Goal: Information Seeking & Learning: Find specific fact

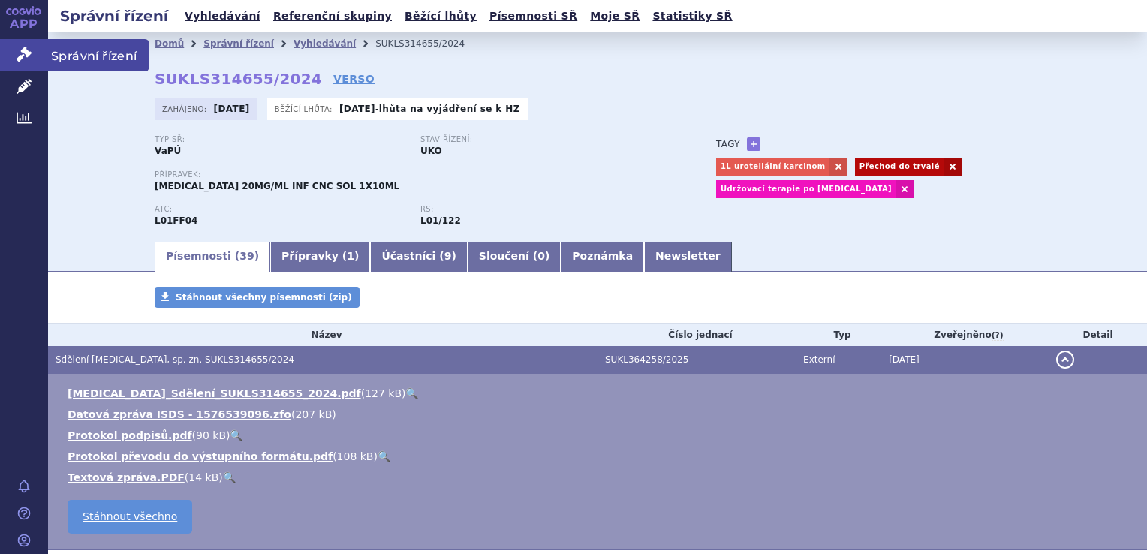
click at [35, 45] on link "Správní řízení" at bounding box center [24, 55] width 48 height 32
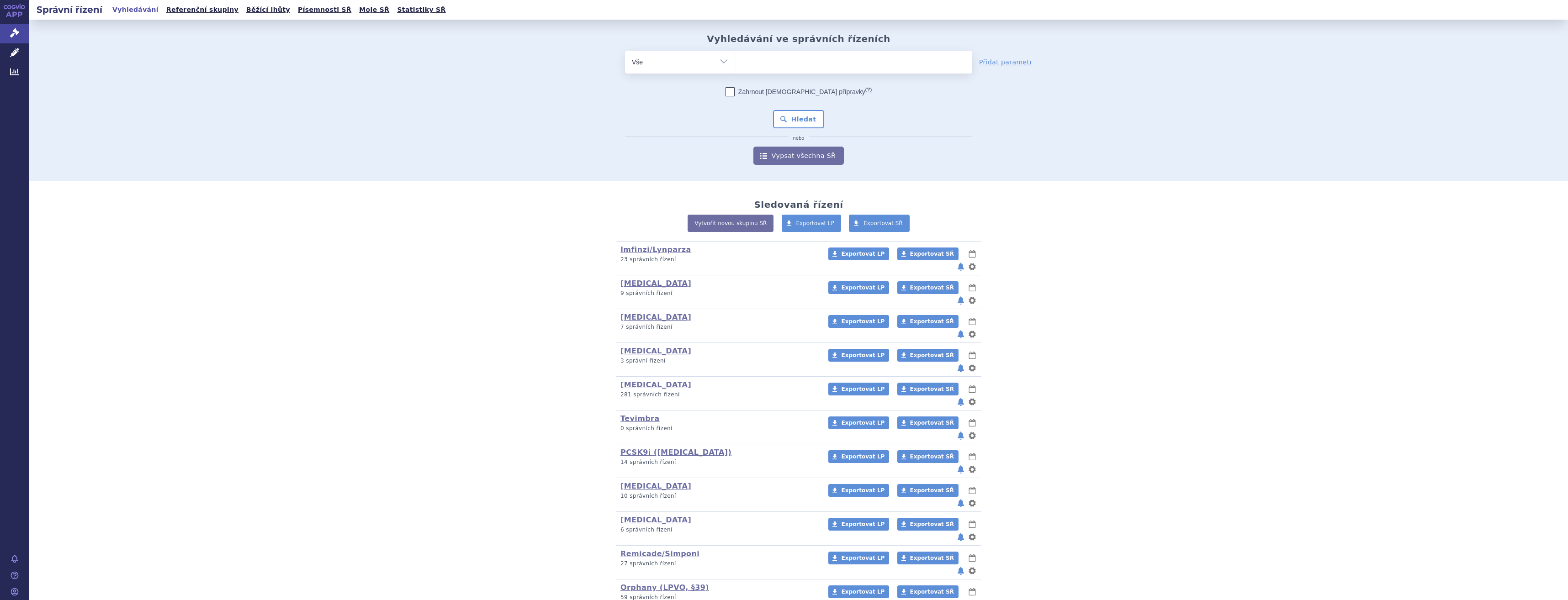
click at [771, 68] on ul at bounding box center [854, 60] width 237 height 19
click at [735, 68] on select at bounding box center [735, 62] width 1 height 23
type input "ke"
type input "keyt"
type input "keytr"
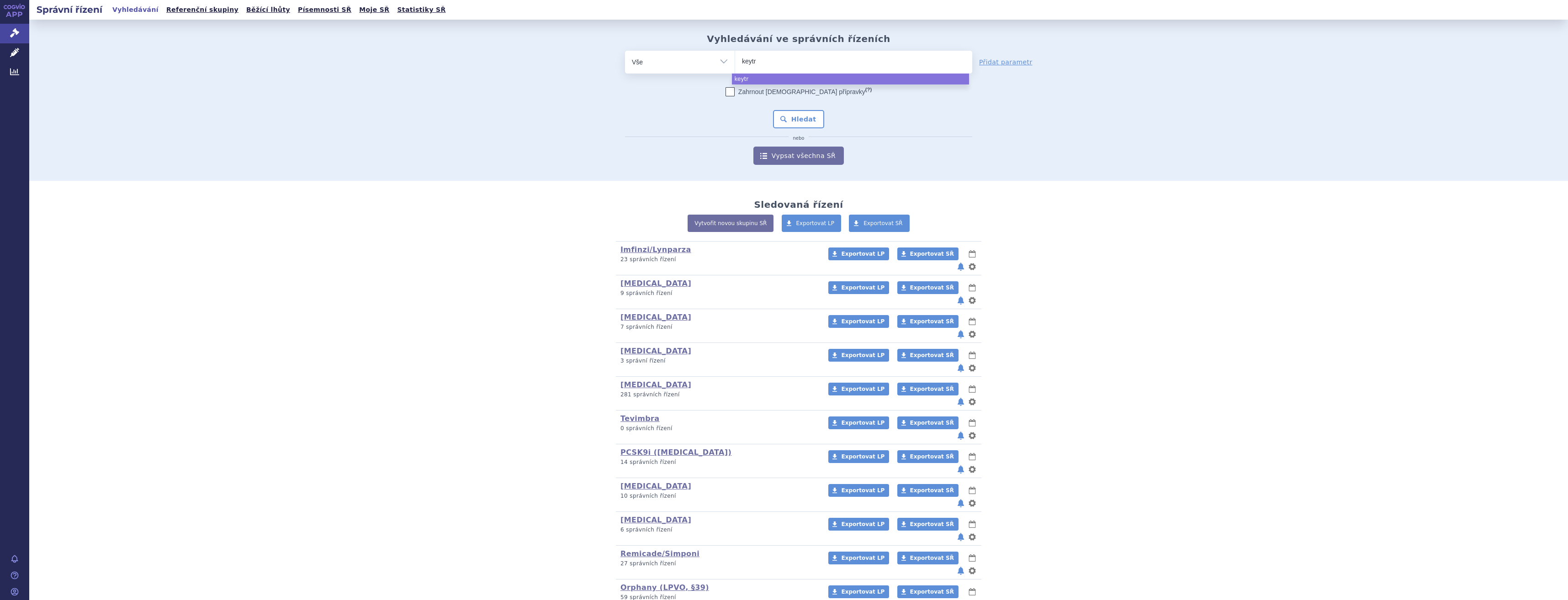
type input "keytru"
type input "[MEDICAL_DATA]"
select select "[MEDICAL_DATA]"
click at [789, 120] on button "Hledat" at bounding box center [799, 119] width 52 height 18
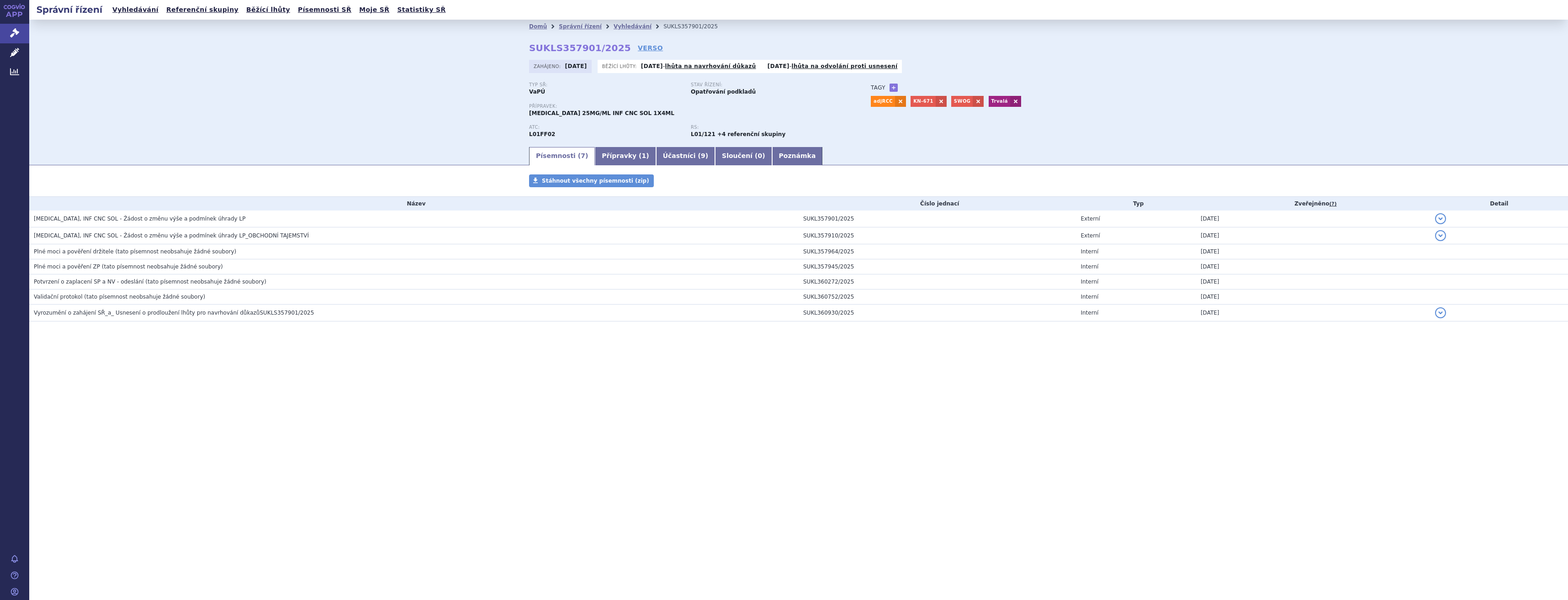
click at [145, 220] on span "KEYTRUDA, INF CNC SOL - Žádost o změnu výše a podmínek úhrady LP" at bounding box center [140, 218] width 212 height 7
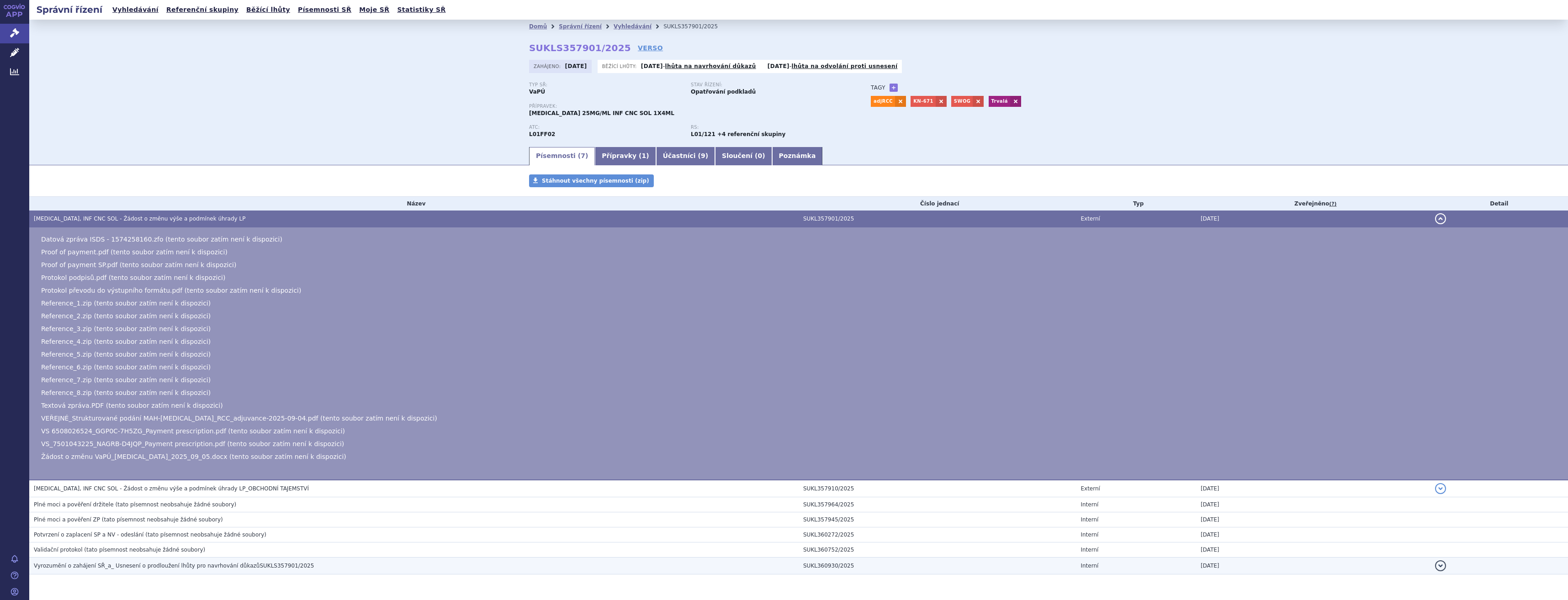
click at [234, 557] on td "Vyrozumění o zahájení SŘ_a_ Usnesení o prodloužení lhůty pro navrhování důkazůS…" at bounding box center [414, 566] width 769 height 17
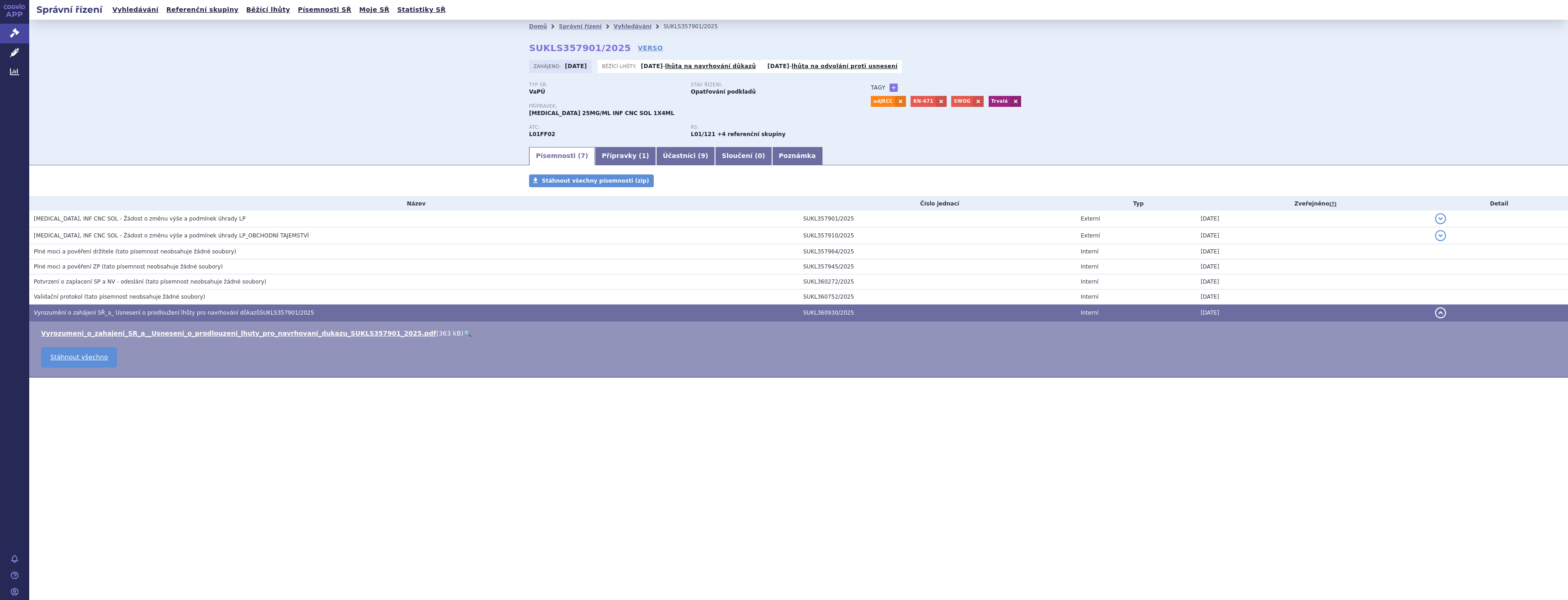
click at [191, 291] on td "Validační protokol (tato písemnost neobsahuje žádné soubory)" at bounding box center [414, 297] width 769 height 15
click at [181, 296] on span "(tato písemnost neobsahuje žádné soubory)" at bounding box center [144, 297] width 121 height 7
click at [196, 299] on h3 "Validační protokol (tato písemnost neobsahuje žádné soubory)" at bounding box center [416, 296] width 765 height 9
click at [142, 215] on h3 "KEYTRUDA, INF CNC SOL - Žádost o změnu výše a podmínek úhrady LP" at bounding box center [416, 218] width 765 height 9
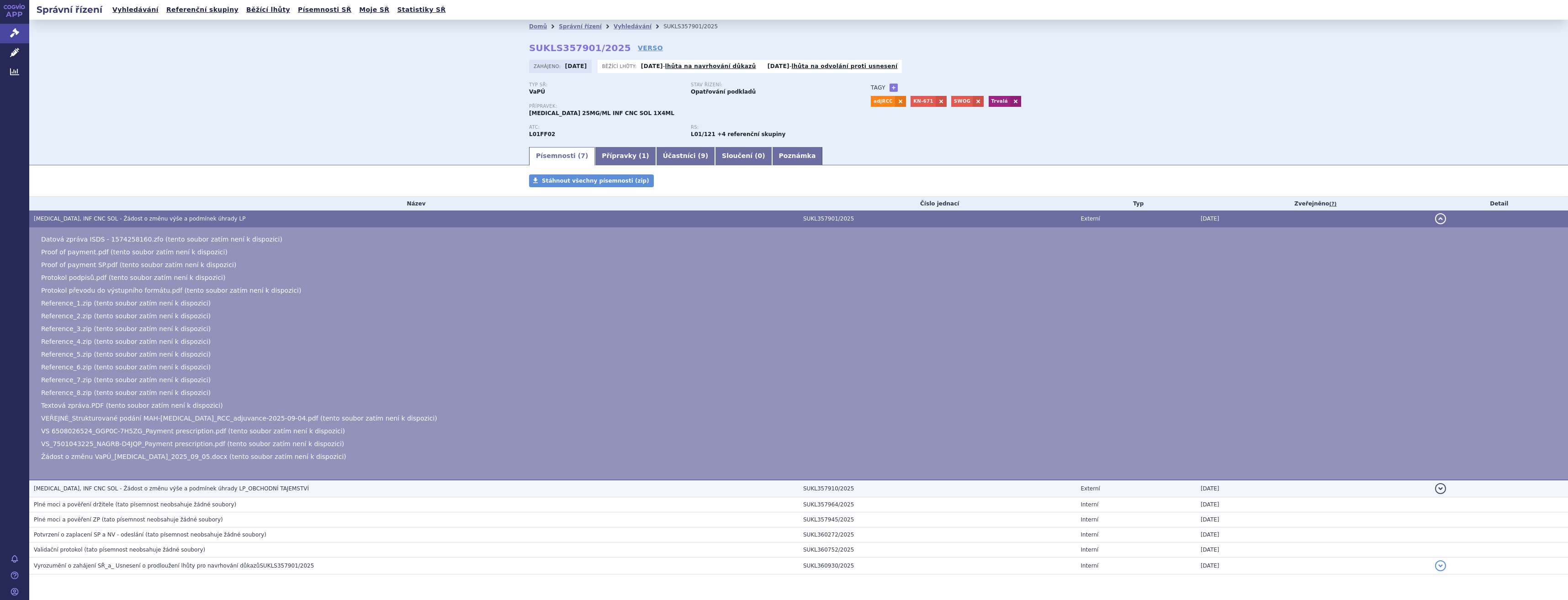
click at [145, 492] on span "KEYTRUDA, INF CNC SOL - Žádost o změnu výše a podmínek úhrady LP_OBCHODNÍ TAJEM…" at bounding box center [172, 489] width 275 height 7
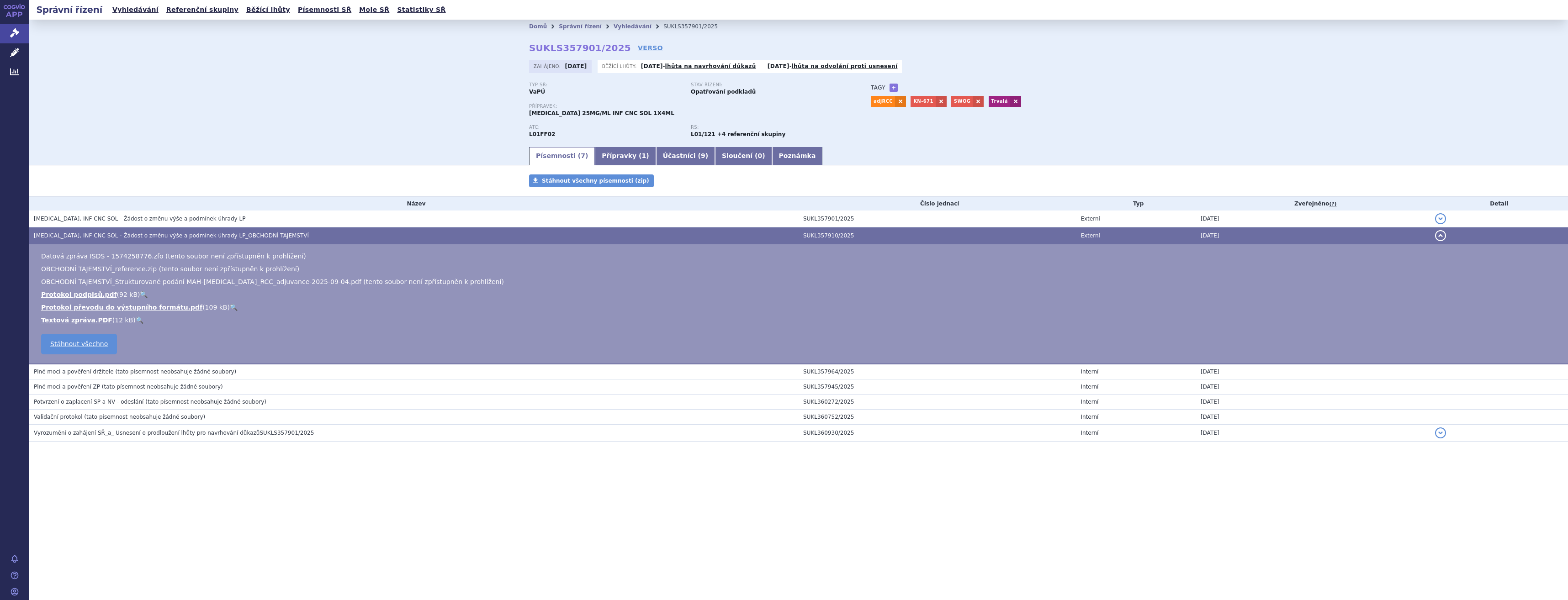
click at [178, 369] on span "(tato písemnost neobsahuje žádné soubory)" at bounding box center [175, 372] width 121 height 7
click at [156, 392] on td "Plné moci a pověření ZP (tato písemnost neobsahuje žádné soubory)" at bounding box center [414, 387] width 769 height 15
click at [156, 408] on td "Potvrzení o zaplacení SP a NV - odeslání (tato písemnost neobsahuje žádné soubo…" at bounding box center [414, 402] width 769 height 15
click at [147, 424] on td "Validační protokol (tato písemnost neobsahuje žádné soubory)" at bounding box center [414, 417] width 769 height 15
click at [155, 436] on span "Vyrozumění o zahájení SŘ_a_ Usnesení o prodloužení lhůty pro navrhování důkazůS…" at bounding box center [174, 433] width 280 height 7
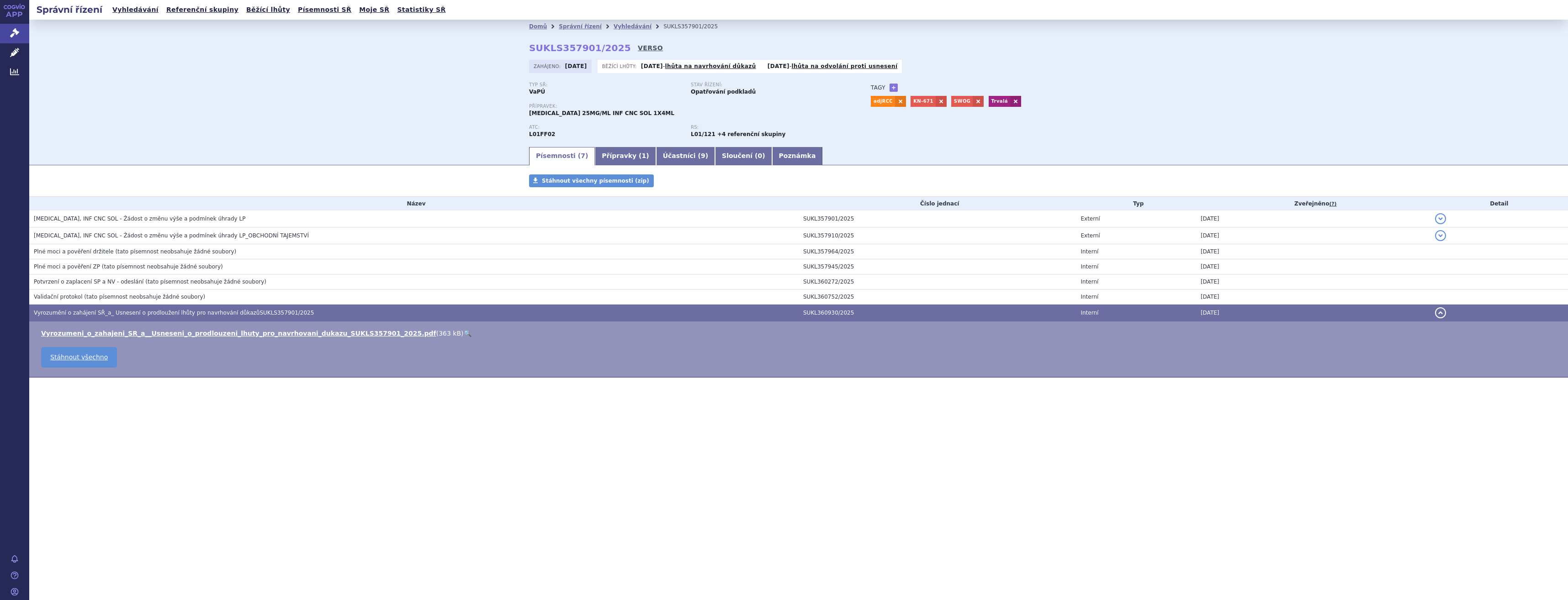
click at [638, 46] on link "VERSO" at bounding box center [650, 47] width 25 height 9
